Goal: Information Seeking & Learning: Find specific fact

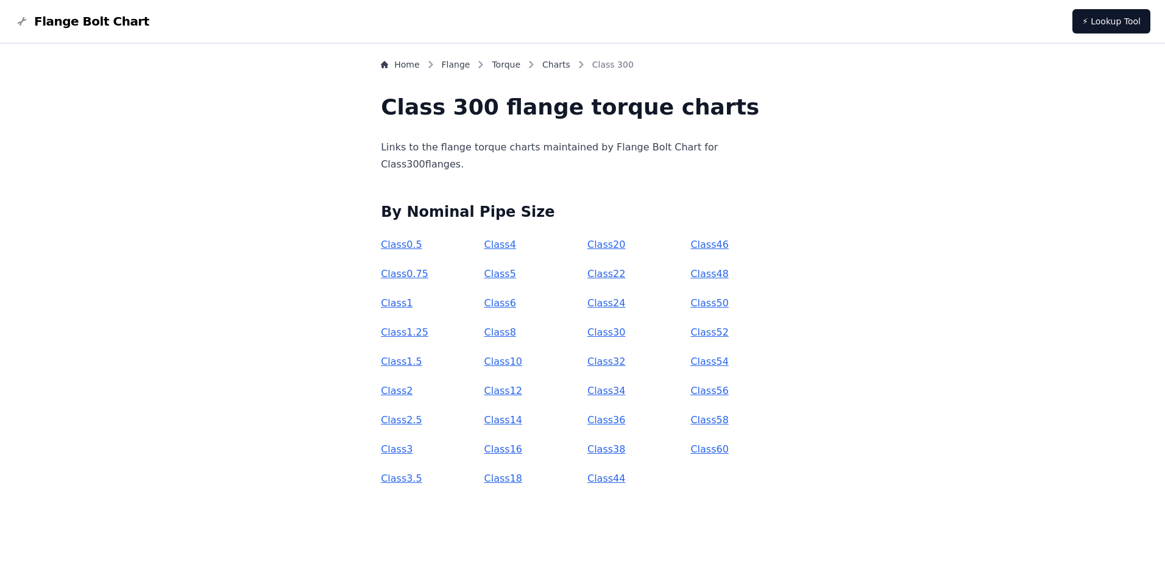
click at [611, 362] on link "Class 32" at bounding box center [606, 362] width 38 height 12
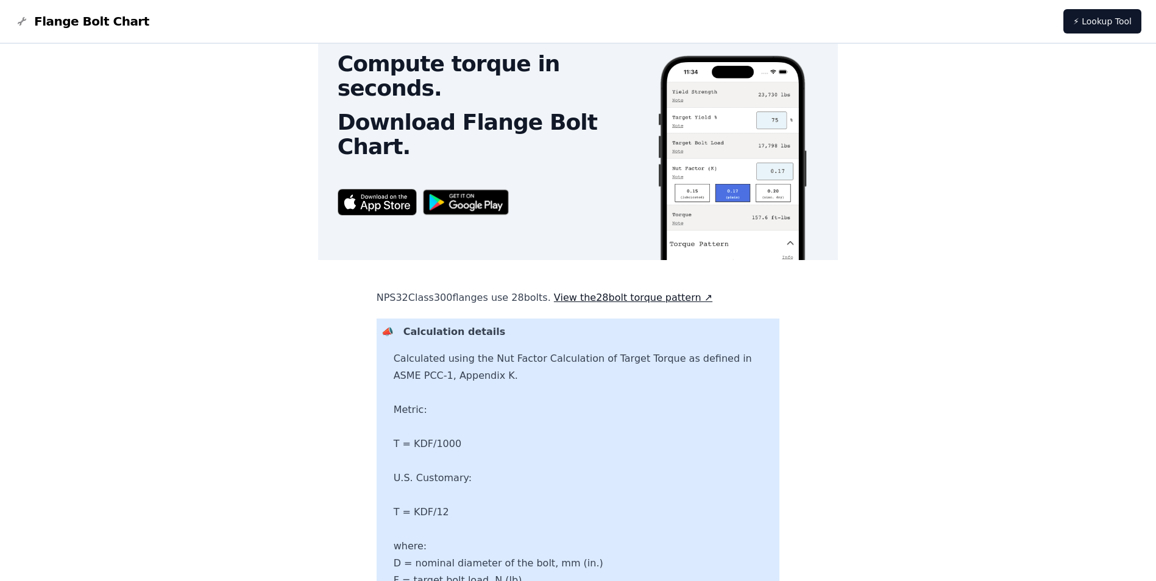
scroll to position [551, 0]
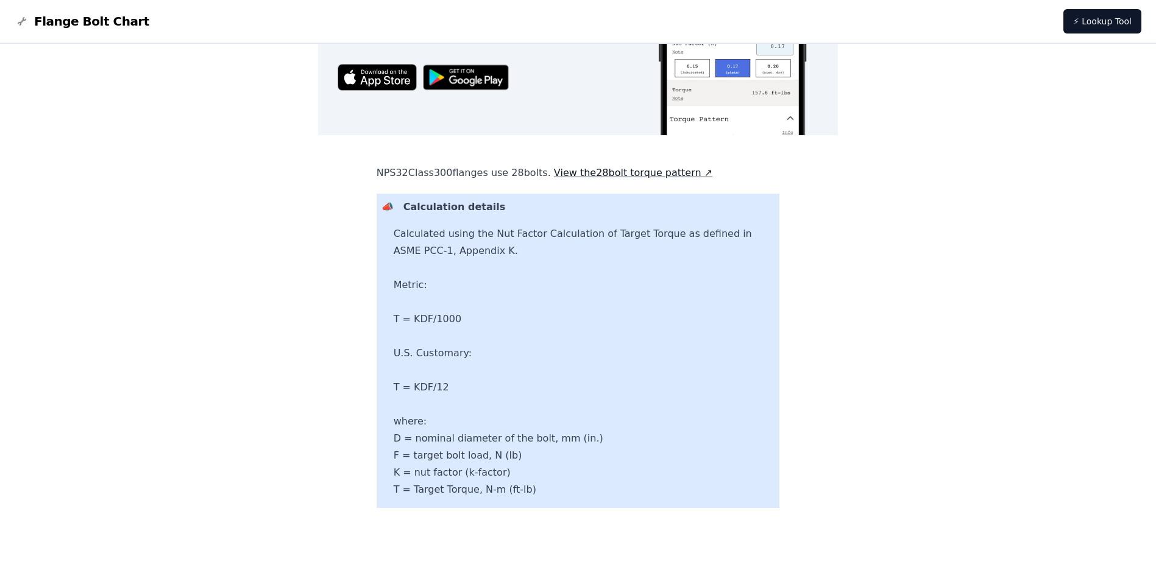
click at [641, 173] on link "View the 28 bolt torque pattern ↗" at bounding box center [633, 173] width 158 height 12
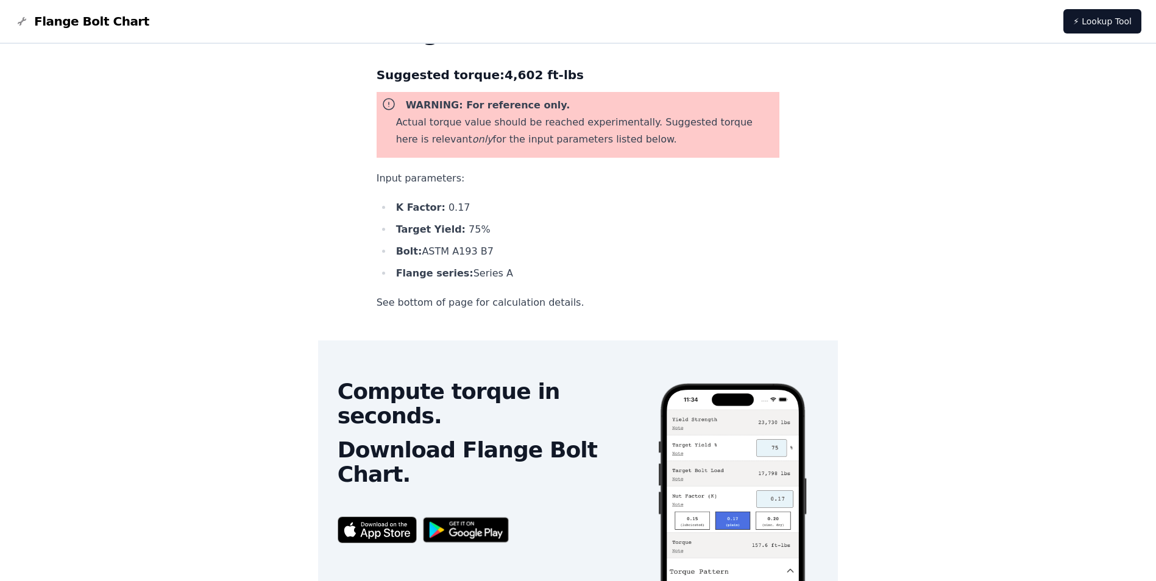
scroll to position [0, 0]
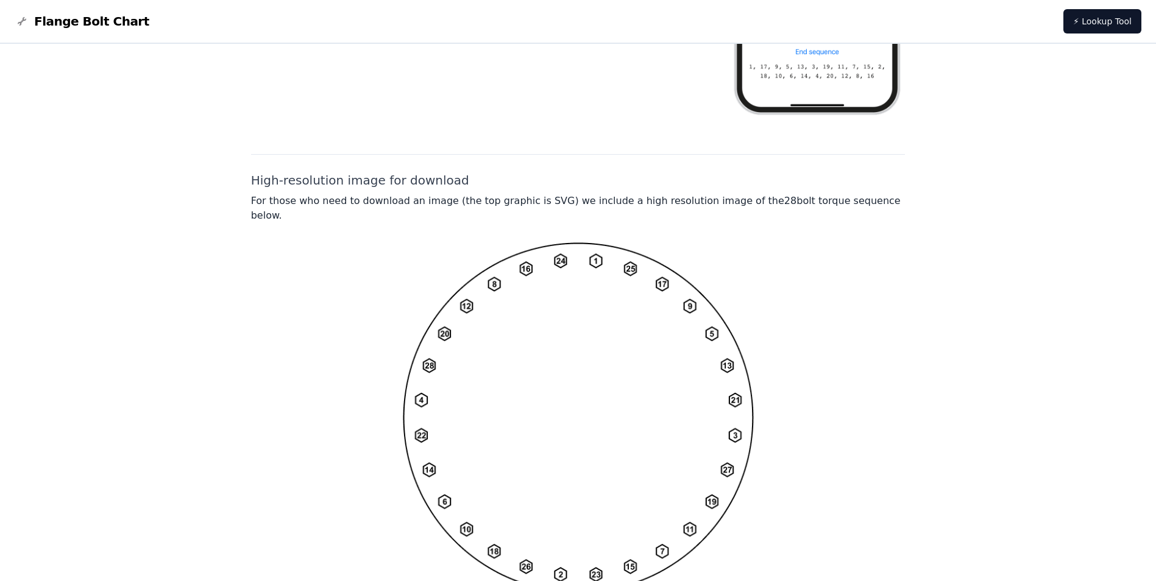
scroll to position [862, 0]
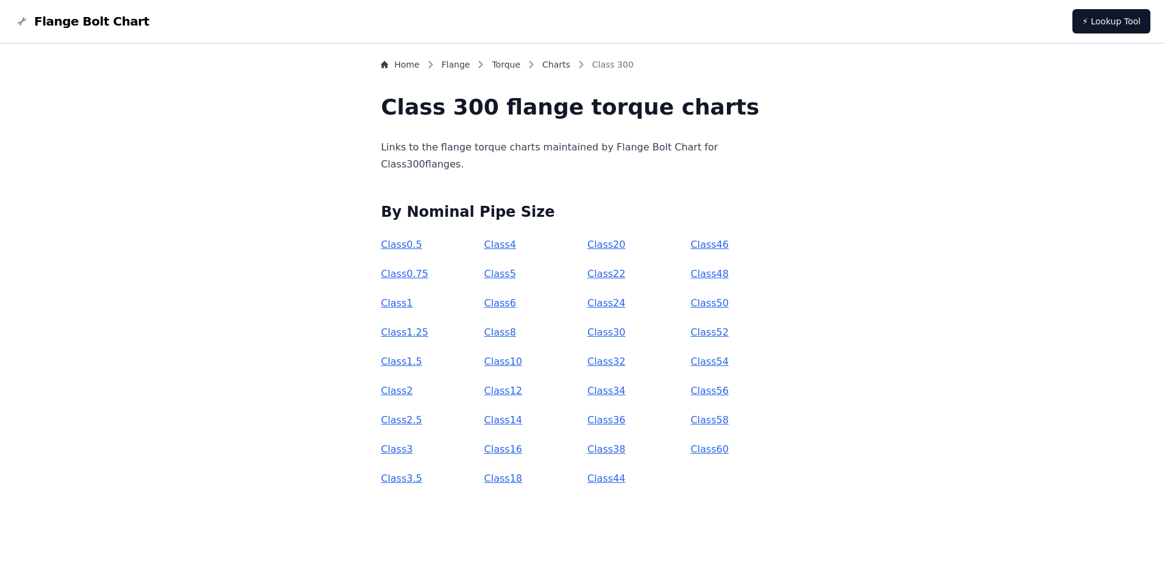
click at [618, 333] on link "Class 30" at bounding box center [606, 333] width 38 height 12
click at [611, 359] on link "Class 32" at bounding box center [606, 362] width 38 height 12
click at [610, 339] on p "Class 30" at bounding box center [633, 332] width 93 height 17
click at [611, 335] on link "Class 30" at bounding box center [606, 333] width 38 height 12
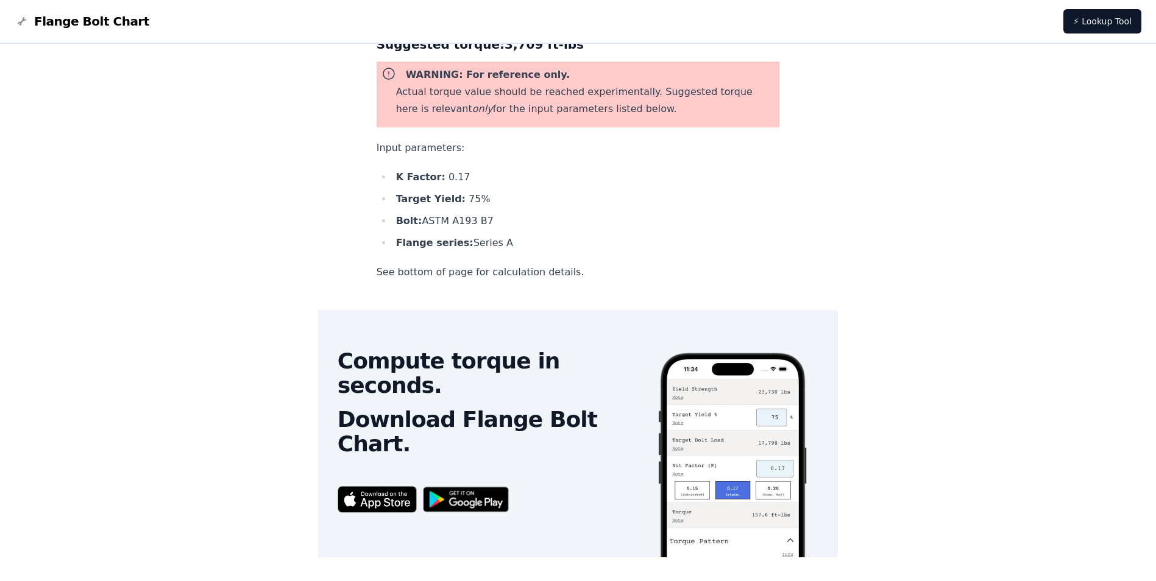
scroll to position [124, 0]
